Goal: Task Accomplishment & Management: Manage account settings

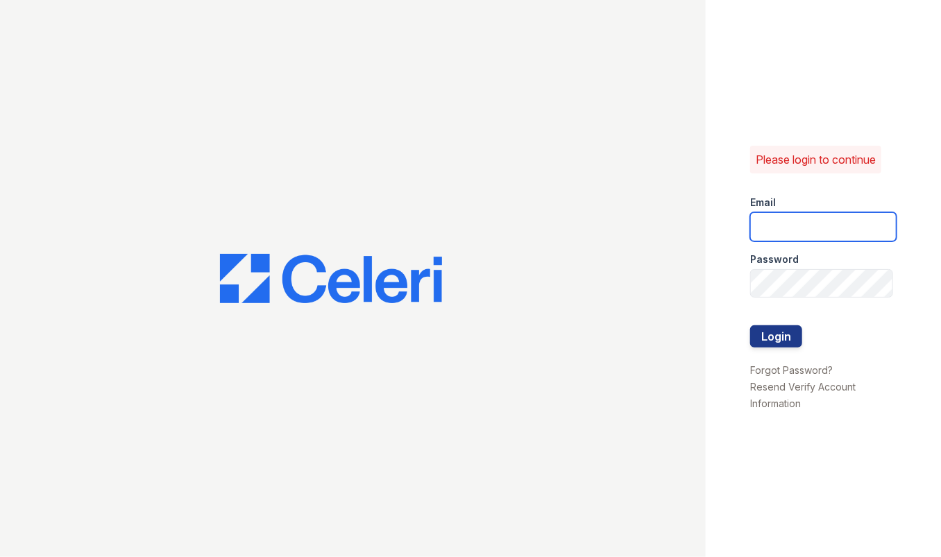
click at [797, 223] on input "email" at bounding box center [823, 226] width 146 height 29
click at [507, 130] on div at bounding box center [353, 278] width 706 height 557
click at [797, 230] on input "email" at bounding box center [823, 226] width 146 height 29
click at [427, 200] on div at bounding box center [353, 278] width 706 height 557
click at [459, 253] on div at bounding box center [353, 278] width 706 height 557
